Goal: Information Seeking & Learning: Learn about a topic

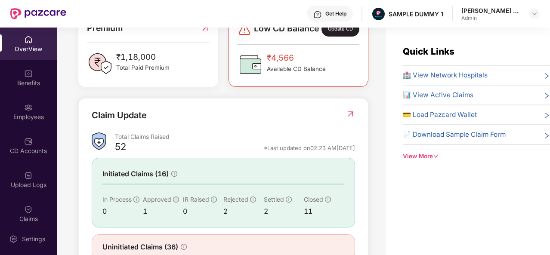
scroll to position [278, 0]
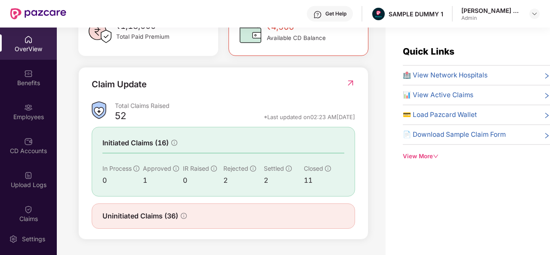
click at [449, 78] on span "🏥 View Network Hospitals" at bounding box center [445, 75] width 85 height 10
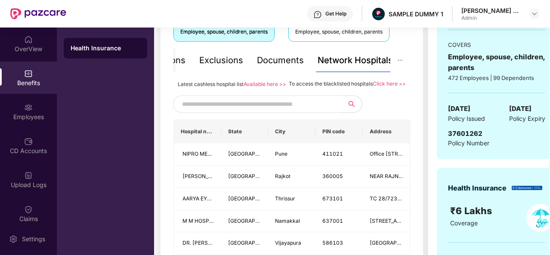
scroll to position [169, 0]
click at [302, 110] on input "text" at bounding box center [255, 103] width 147 height 13
type input "*******"
click at [281, 63] on div "Documents" at bounding box center [280, 59] width 47 height 13
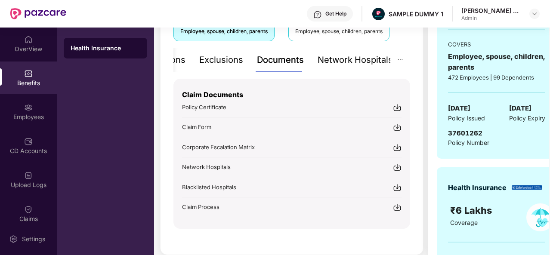
click at [238, 63] on div "Exclusions" at bounding box center [221, 59] width 44 height 13
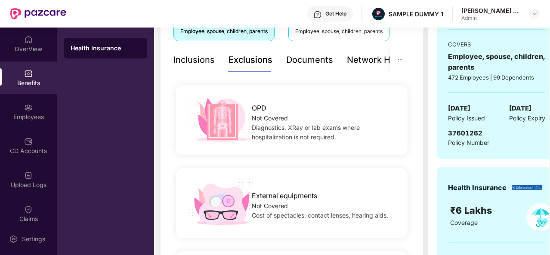
click at [198, 69] on div "Inclusions" at bounding box center [193, 60] width 41 height 24
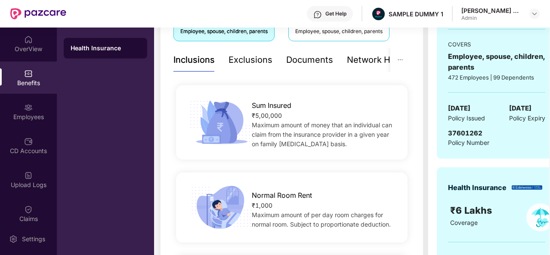
click at [198, 64] on div "Inclusions" at bounding box center [193, 59] width 41 height 13
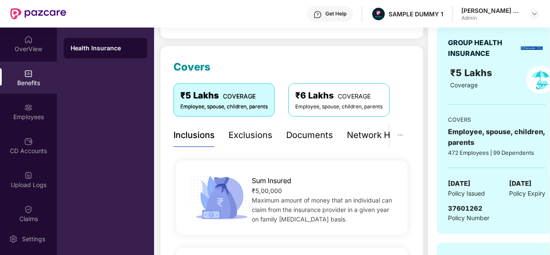
scroll to position [93, 0]
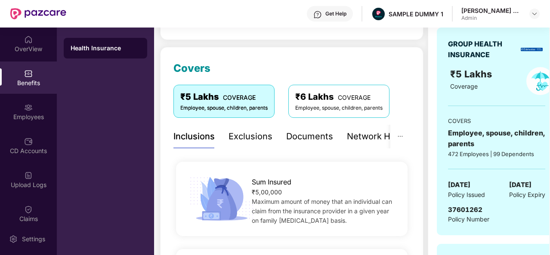
click at [242, 142] on div "Exclusions" at bounding box center [250, 136] width 44 height 13
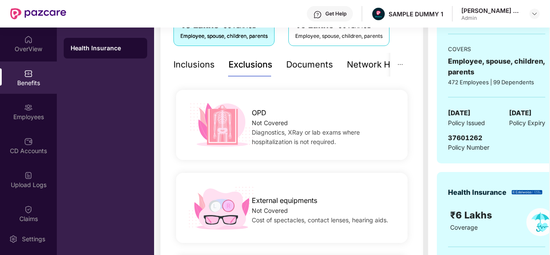
scroll to position [171, 0]
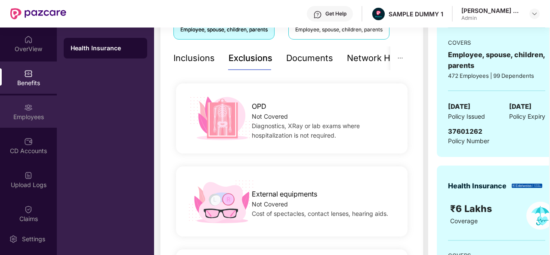
click at [45, 110] on div "Employees" at bounding box center [28, 112] width 57 height 32
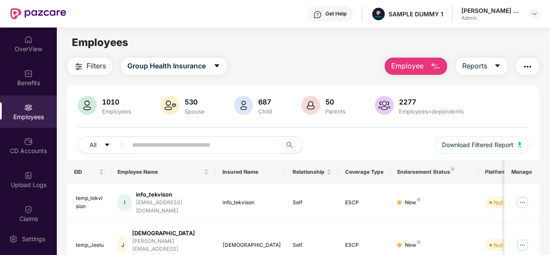
click at [436, 65] on img "button" at bounding box center [435, 67] width 10 height 10
click at [355, 58] on div "Filters Group Health Insurance Employee Reports" at bounding box center [303, 66] width 472 height 17
click at [26, 150] on div "CD Accounts" at bounding box center [28, 151] width 57 height 9
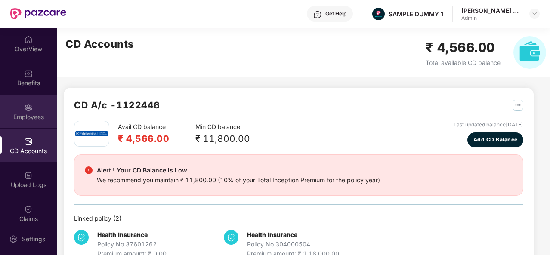
click at [25, 113] on div "Employees" at bounding box center [28, 117] width 57 height 9
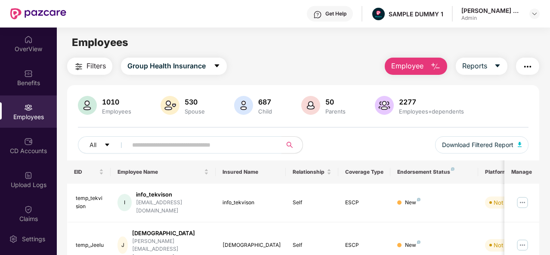
scroll to position [40, 0]
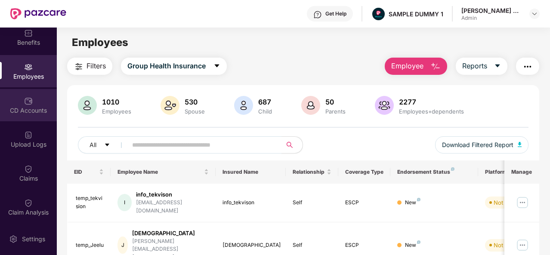
click at [25, 110] on div "CD Accounts" at bounding box center [28, 110] width 57 height 9
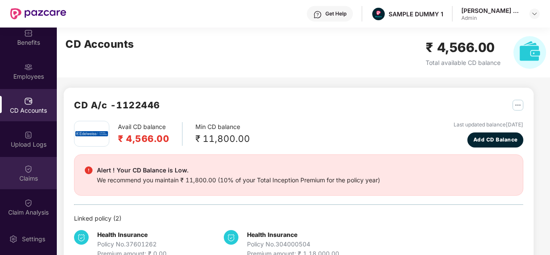
click at [30, 164] on div at bounding box center [28, 168] width 9 height 9
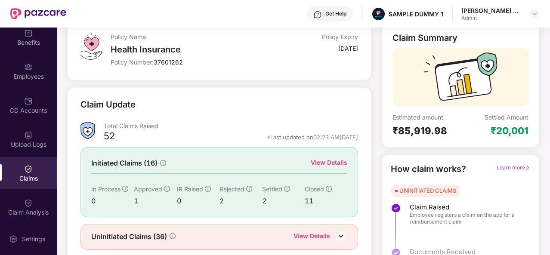
scroll to position [81, 0]
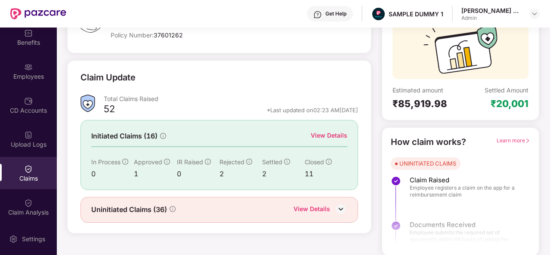
click at [340, 133] on div "View Details" at bounding box center [329, 135] width 37 height 9
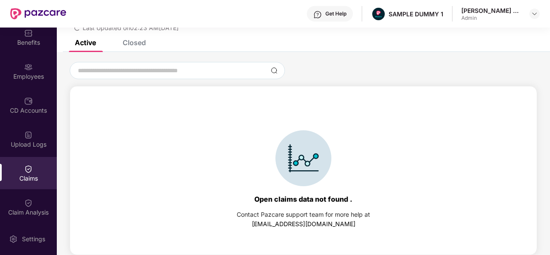
scroll to position [37, 0]
click at [133, 42] on div "Closed" at bounding box center [134, 42] width 23 height 9
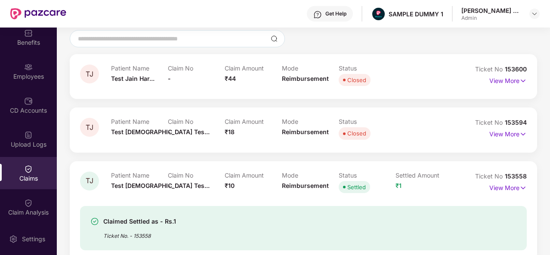
scroll to position [0, 0]
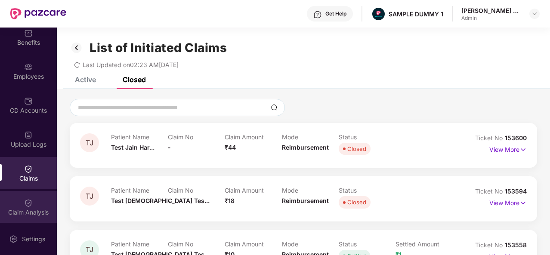
click at [48, 205] on div "Claim Analysis" at bounding box center [28, 207] width 57 height 32
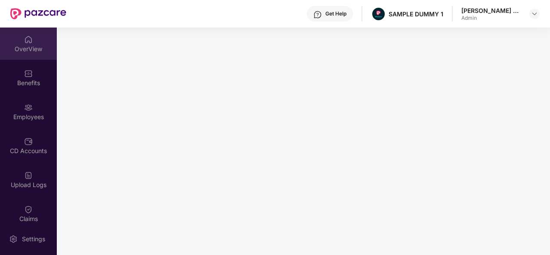
click at [29, 55] on div "OverView" at bounding box center [28, 44] width 57 height 32
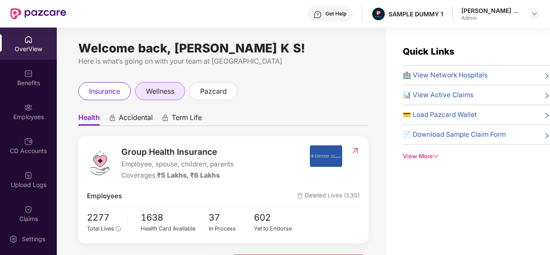
click at [163, 90] on span "wellness" at bounding box center [160, 91] width 28 height 11
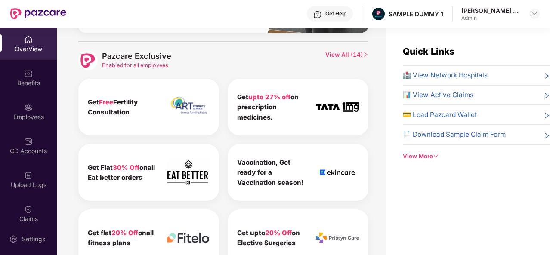
scroll to position [408, 0]
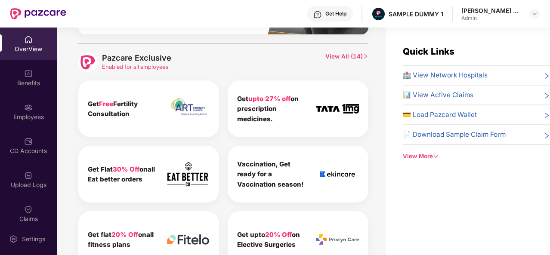
click at [349, 53] on span "View All ( 14 )" at bounding box center [346, 61] width 43 height 19
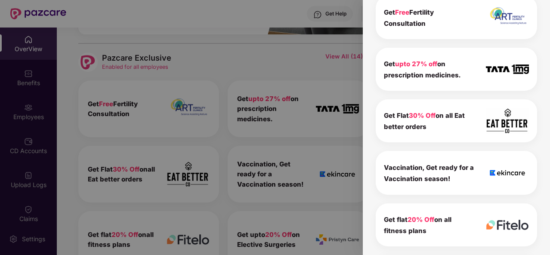
scroll to position [0, 0]
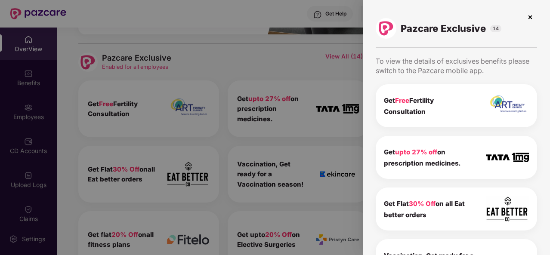
click at [531, 15] on img at bounding box center [530, 17] width 14 height 14
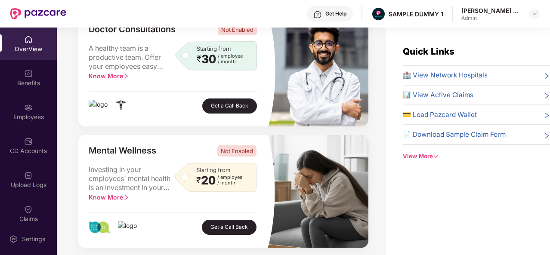
scroll to position [194, 0]
